Goal: Task Accomplishment & Management: Manage account settings

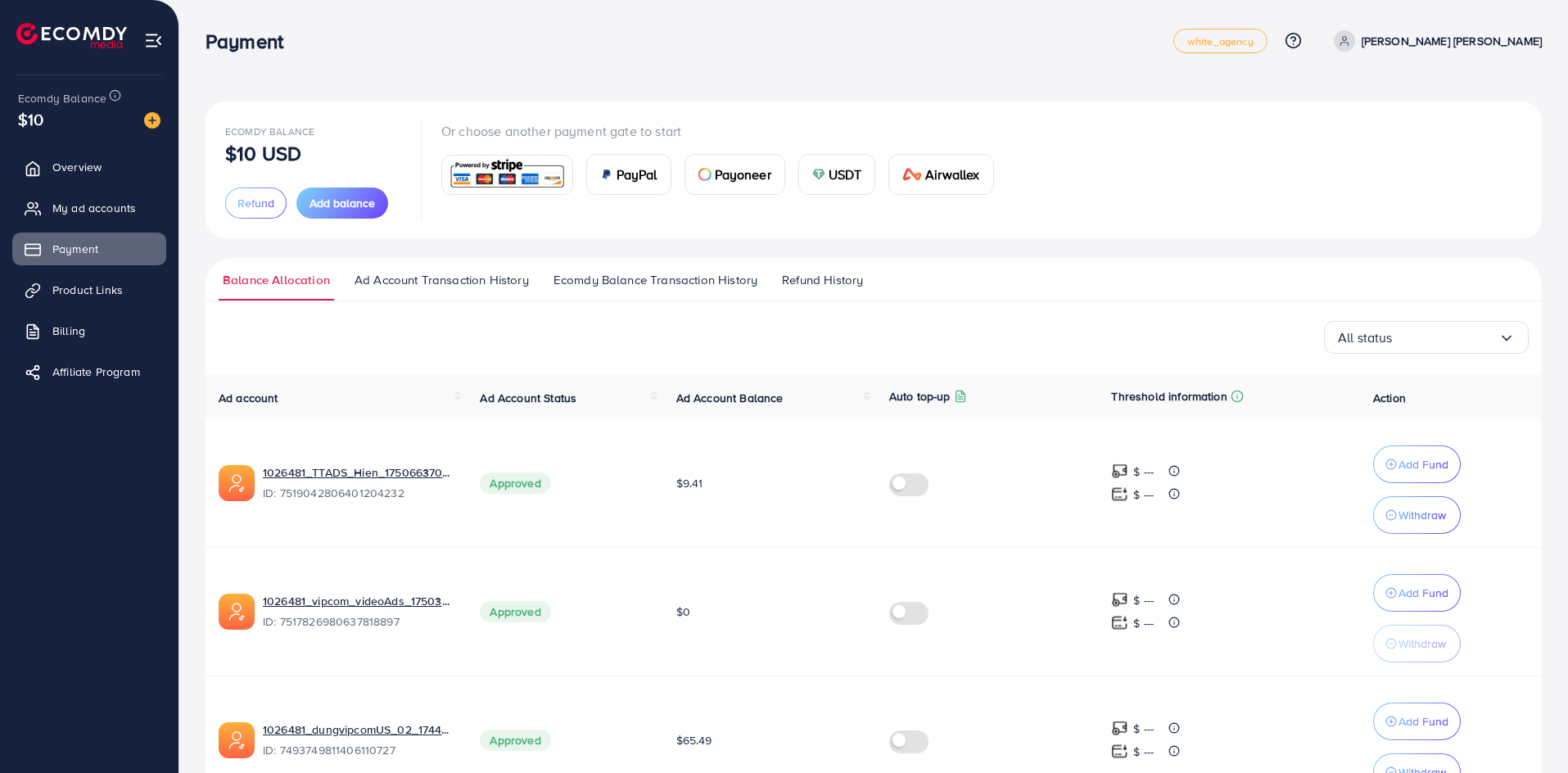
scroll to position [357, 0]
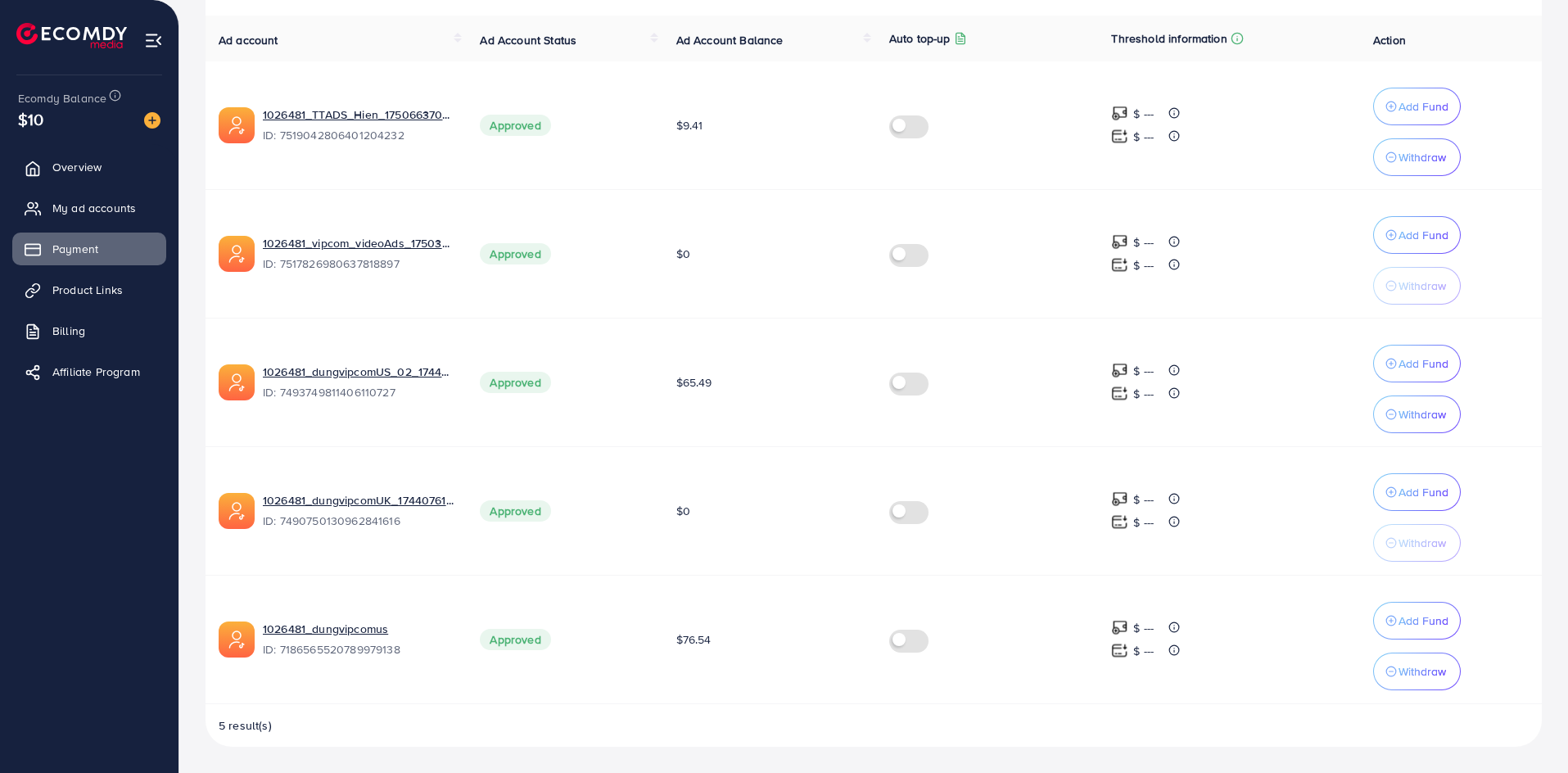
click at [98, 169] on span "Overview" at bounding box center [77, 166] width 49 height 17
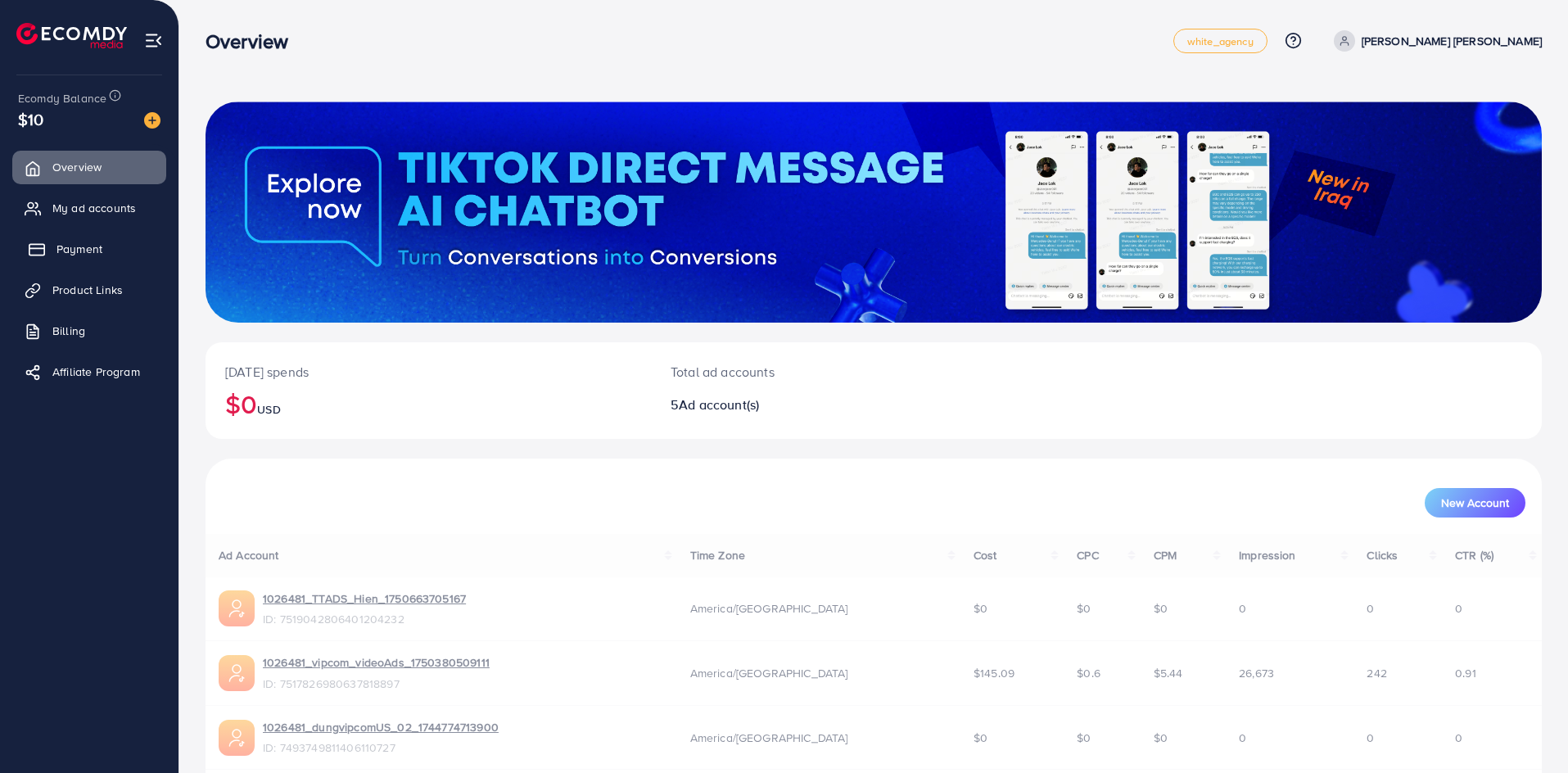
click at [91, 250] on span "Payment" at bounding box center [79, 249] width 46 height 17
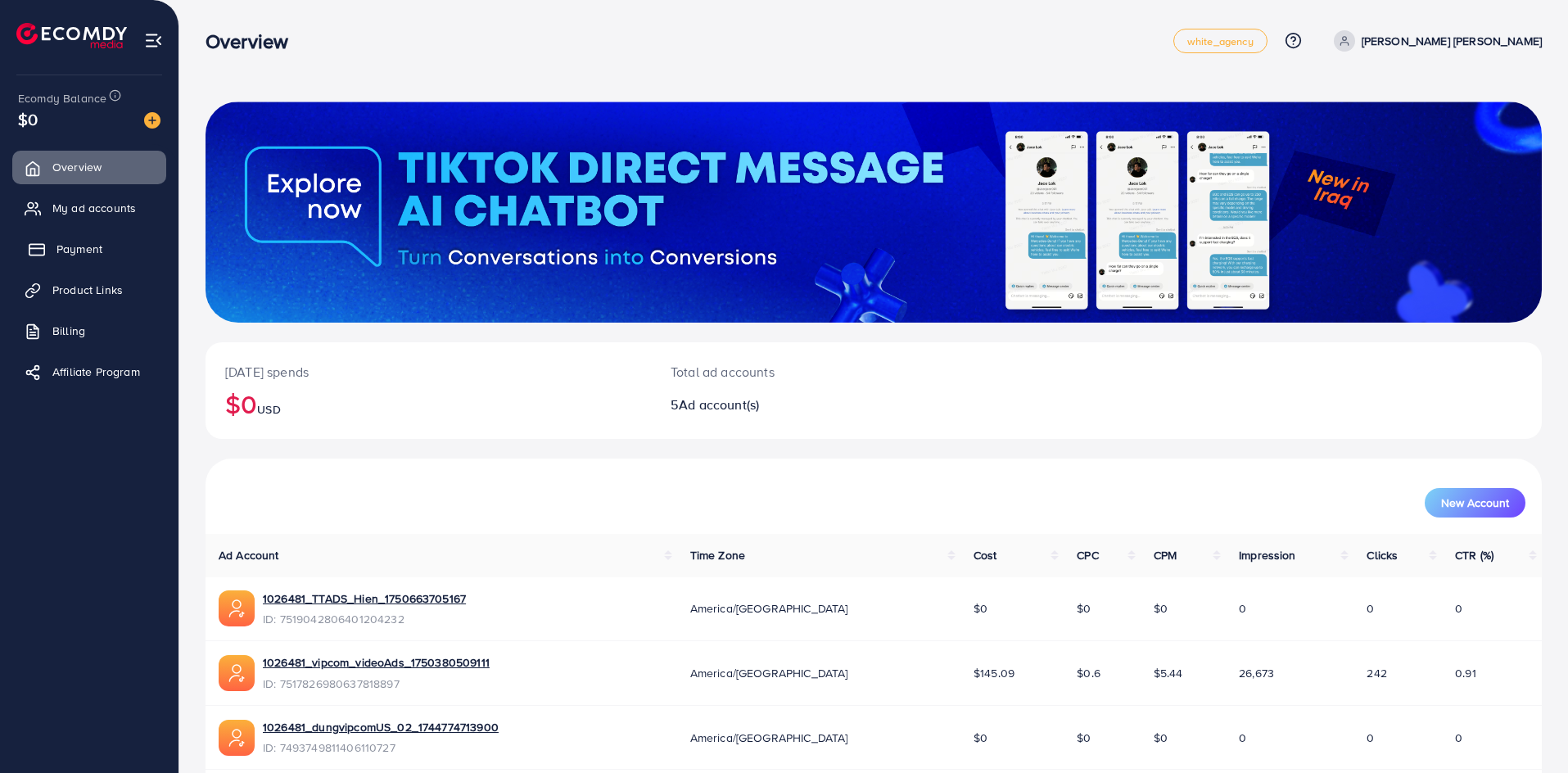
click at [81, 252] on span "Payment" at bounding box center [79, 249] width 46 height 17
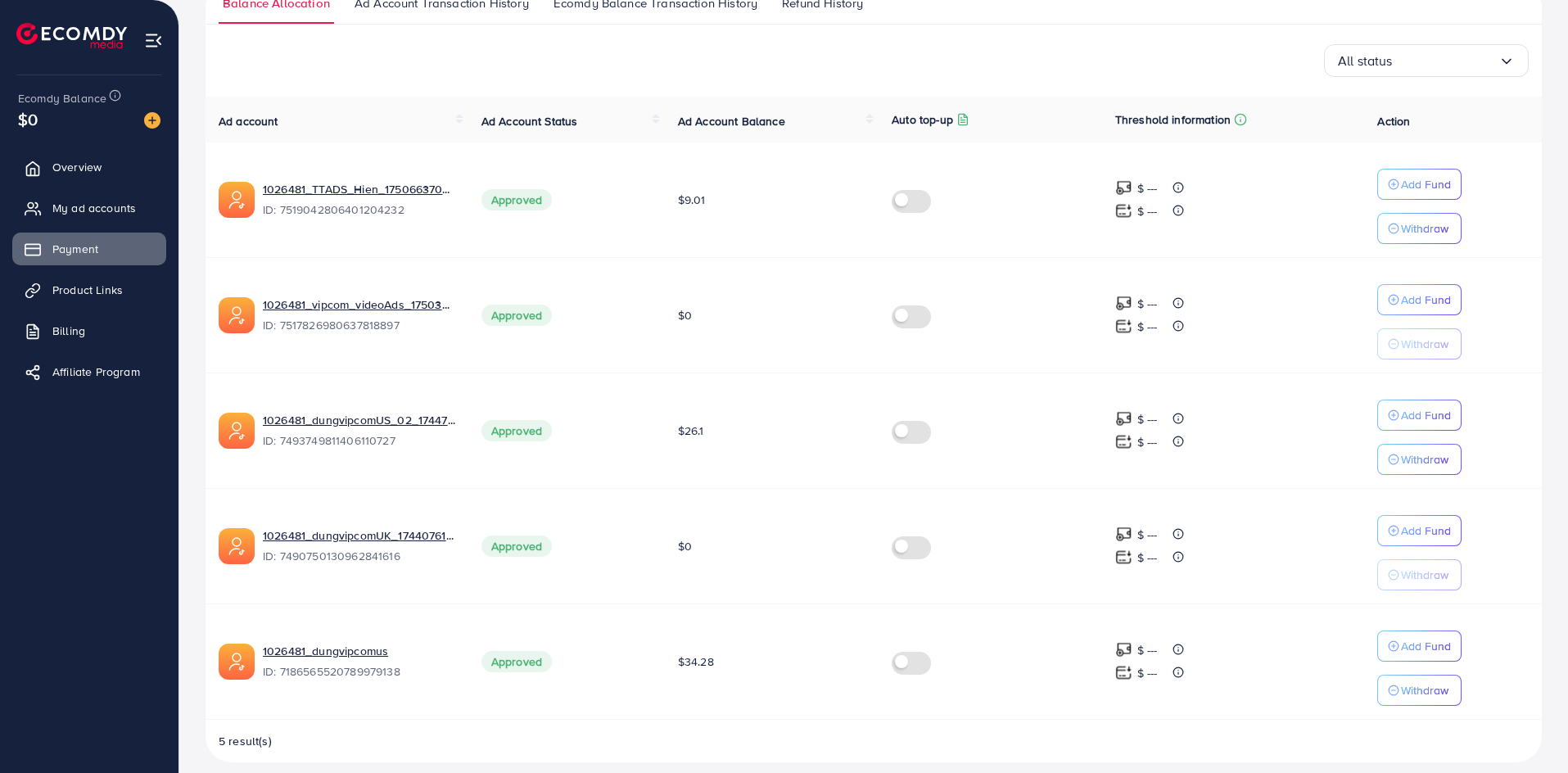
scroll to position [293, 0]
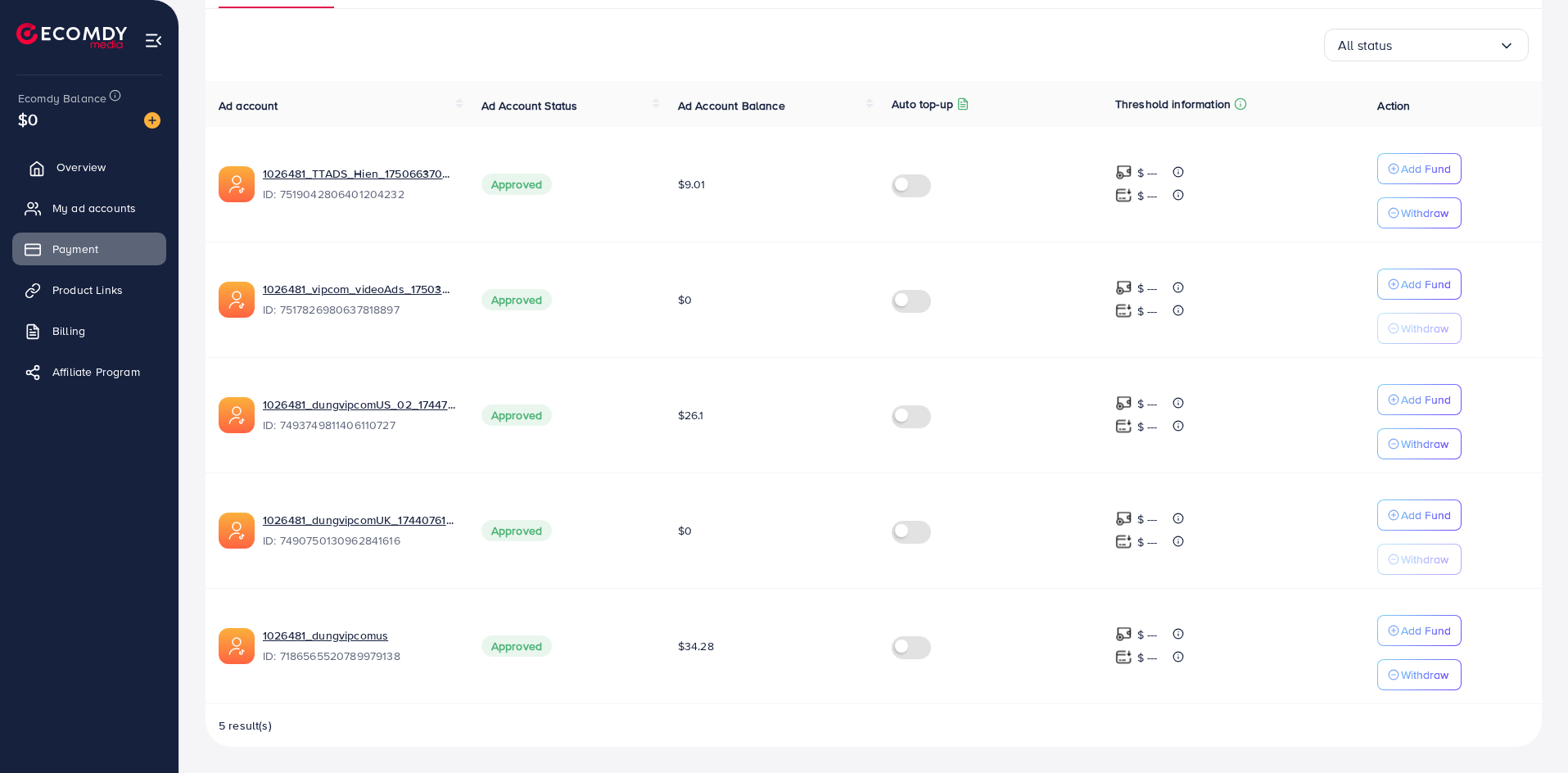
click at [76, 162] on span "Overview" at bounding box center [81, 166] width 49 height 17
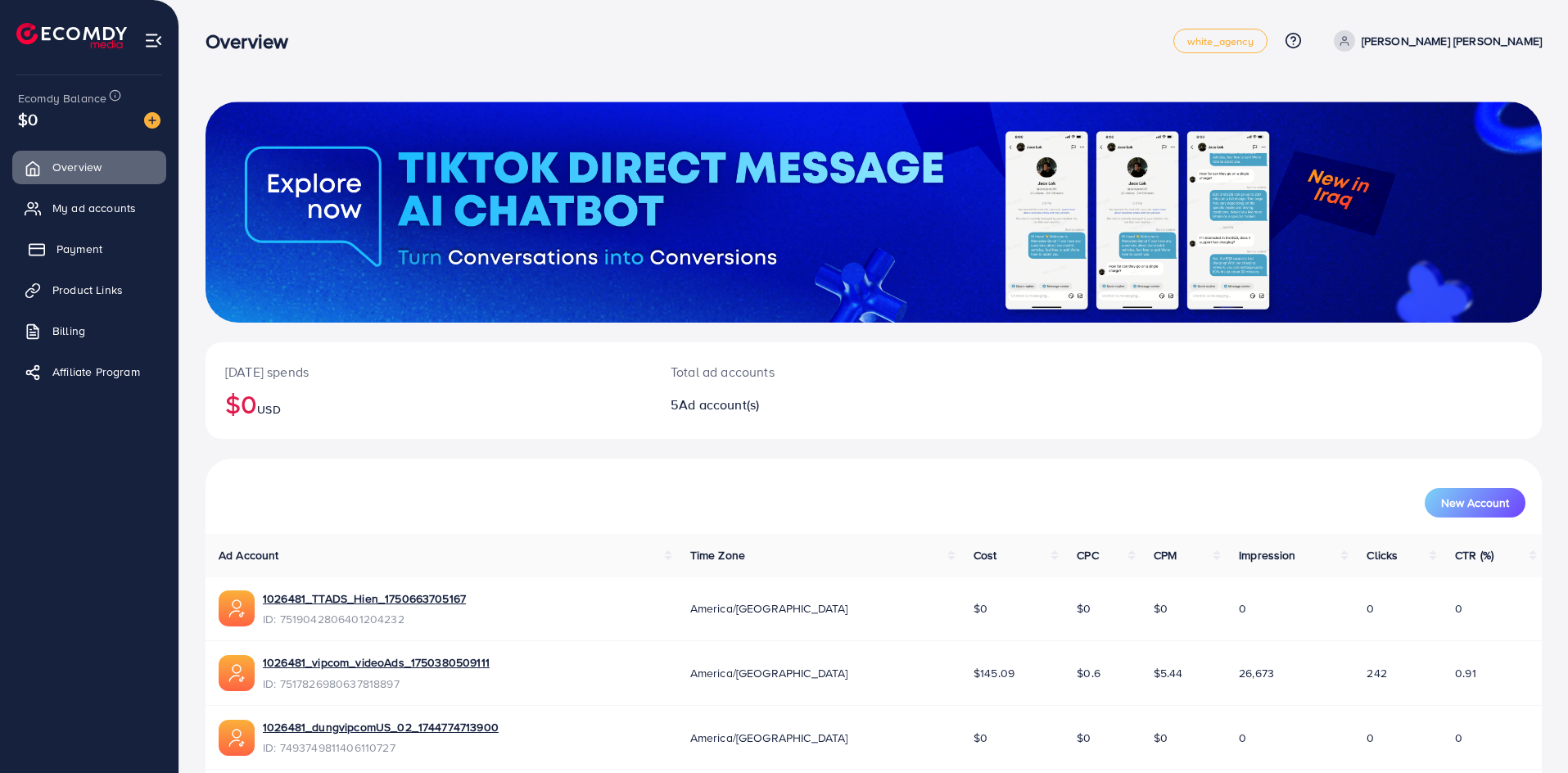
click at [78, 239] on link "Payment" at bounding box center [89, 249] width 154 height 32
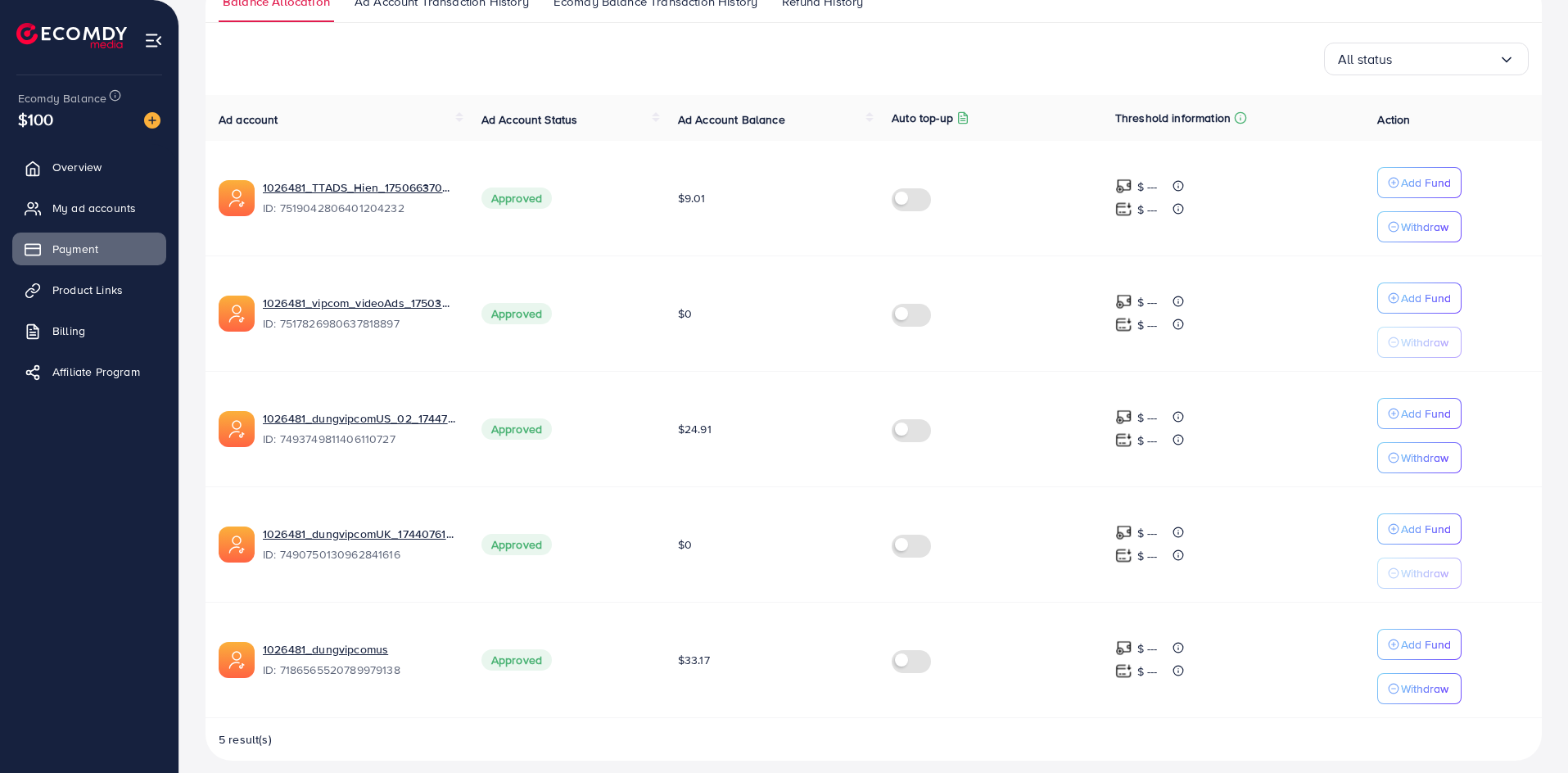
scroll to position [293, 0]
